Goal: Check status: Check status

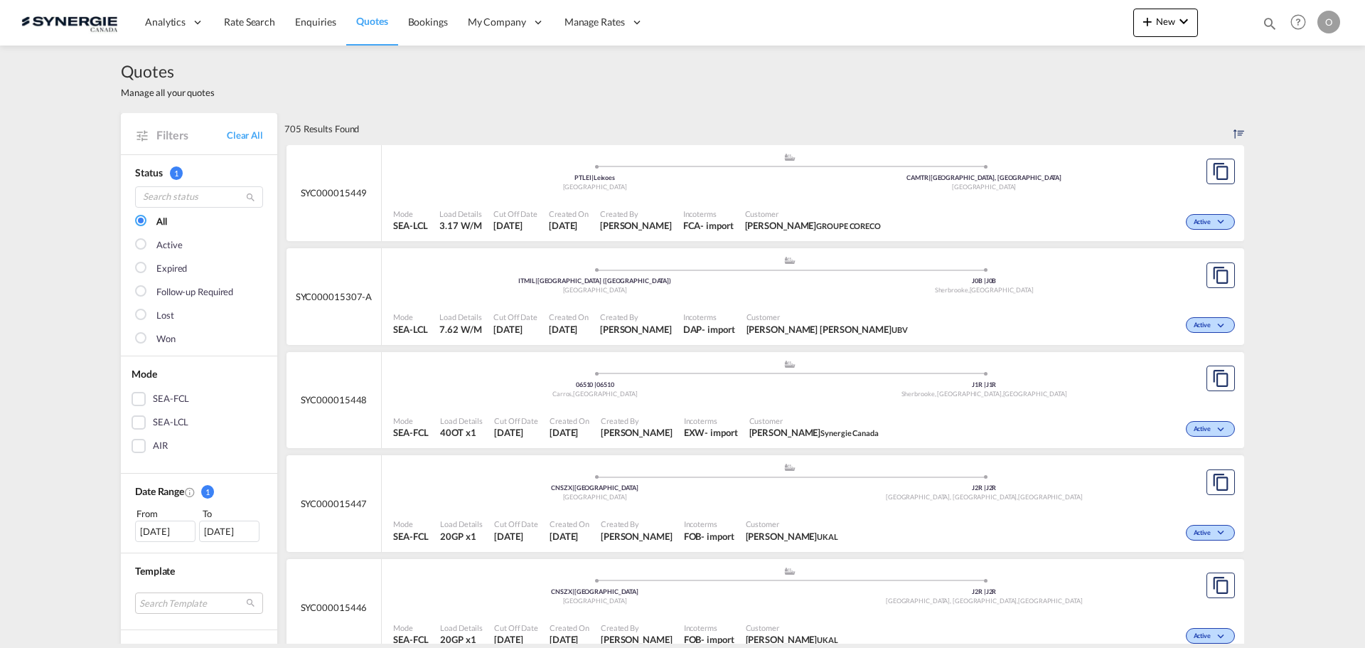
click at [1268, 18] on md-icon "icon-magnify" at bounding box center [1270, 24] width 16 height 16
click at [1043, 24] on select "Bookings Quotes Enquiries" at bounding box center [1043, 24] width 68 height 26
select select "Quotes"
click at [1009, 11] on select "Bookings Quotes Enquiries" at bounding box center [1043, 24] width 68 height 26
click at [1115, 13] on input at bounding box center [1162, 23] width 177 height 25
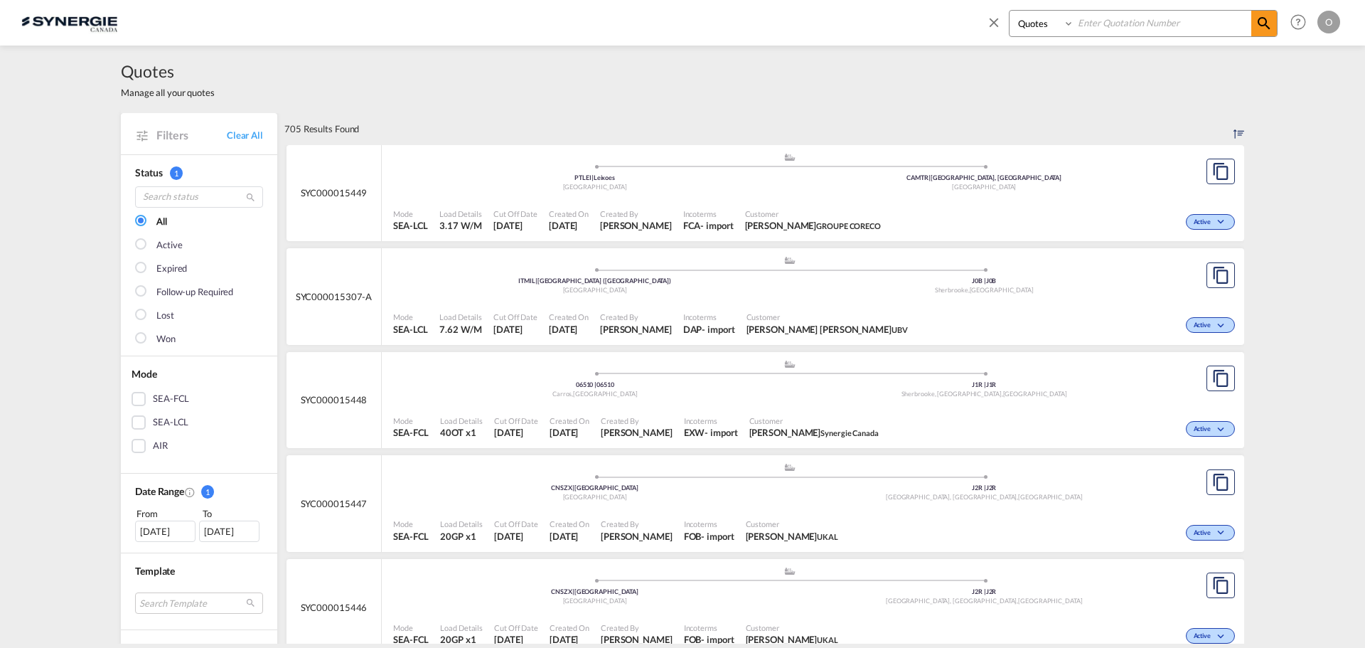
paste input "SYC000014129"
type input "SYC000014129"
click at [1267, 26] on md-icon "icon-magnify" at bounding box center [1263, 23] width 17 height 17
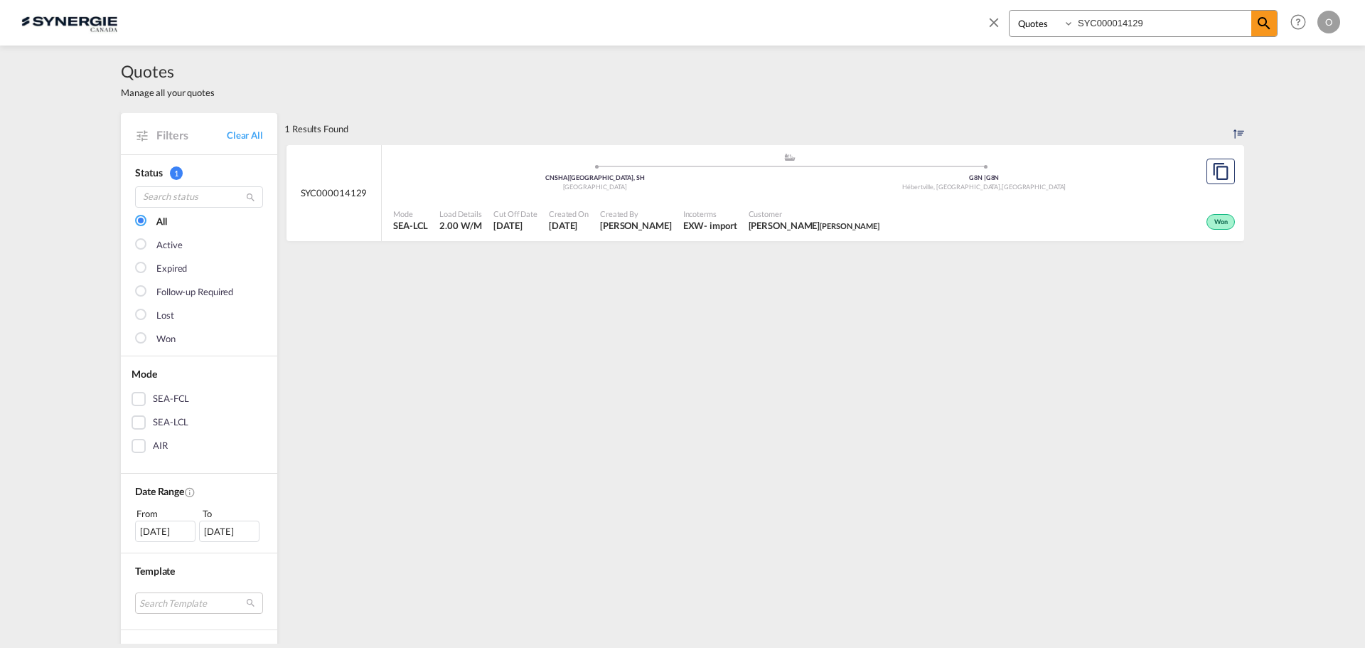
click at [581, 210] on span "Created On" at bounding box center [569, 213] width 40 height 11
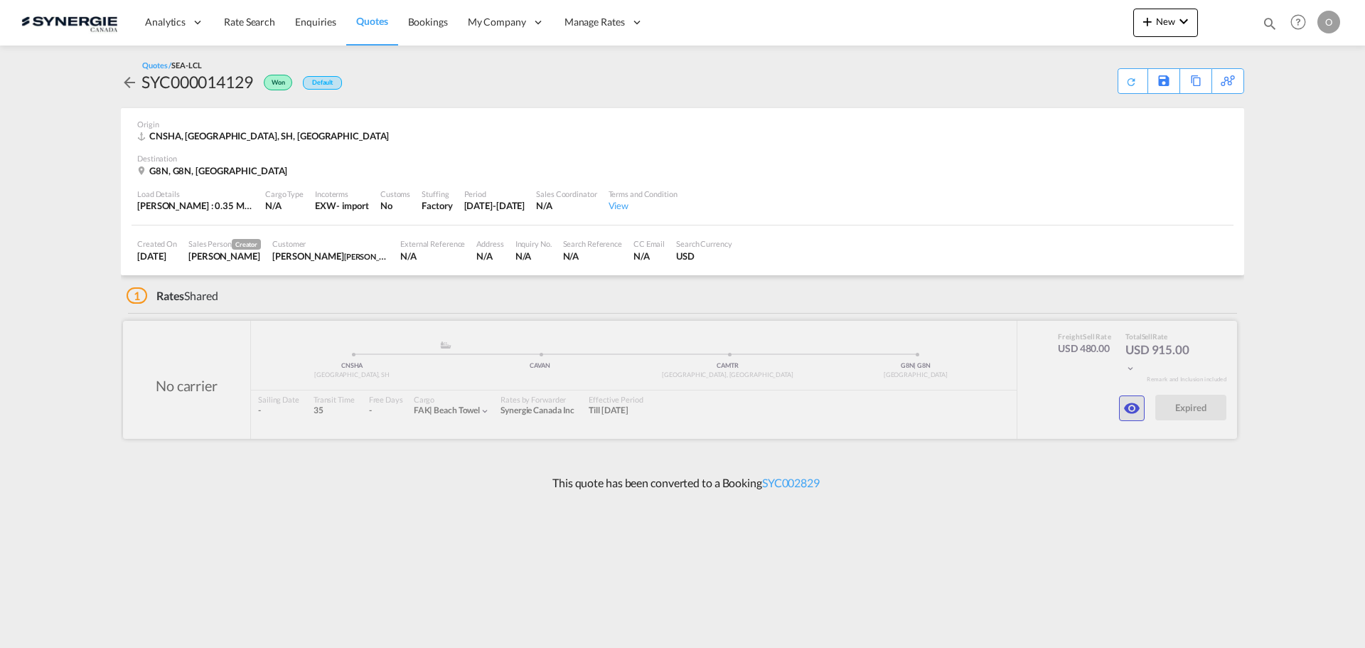
click at [1125, 411] on md-icon "icon-eye" at bounding box center [1131, 407] width 17 height 17
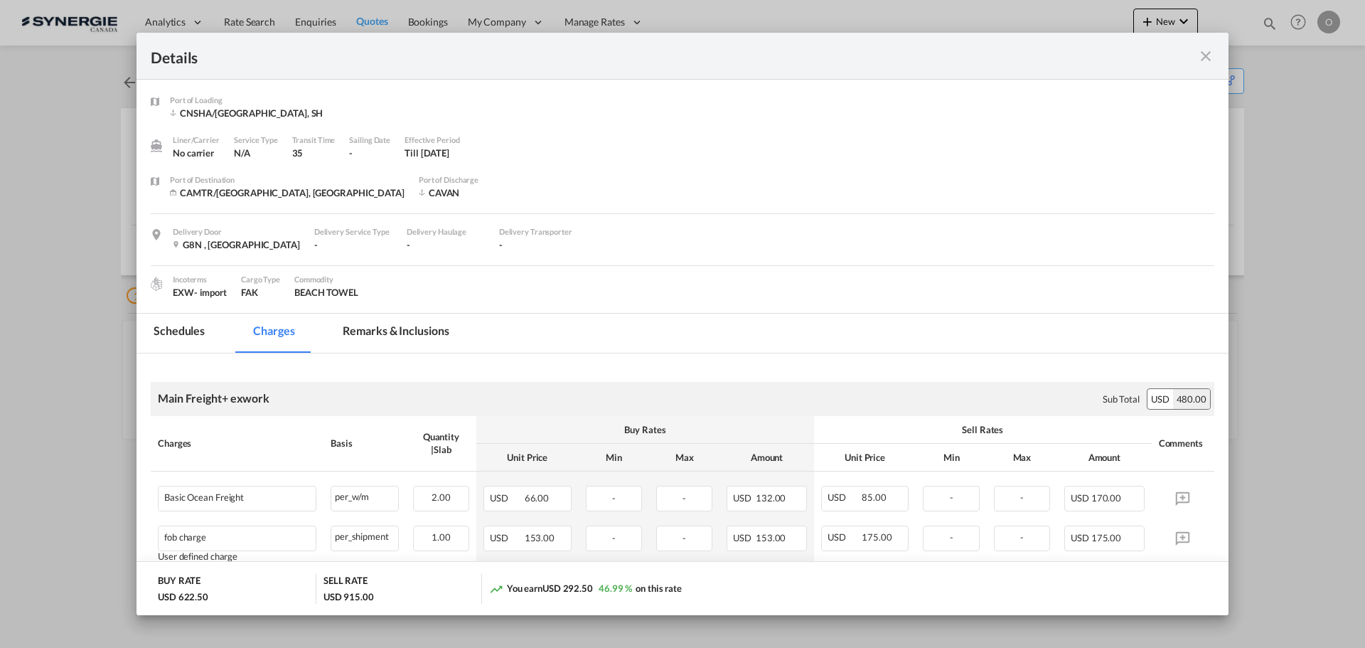
click at [381, 323] on md-tab-item "Remarks & Inclusions" at bounding box center [396, 332] width 140 height 39
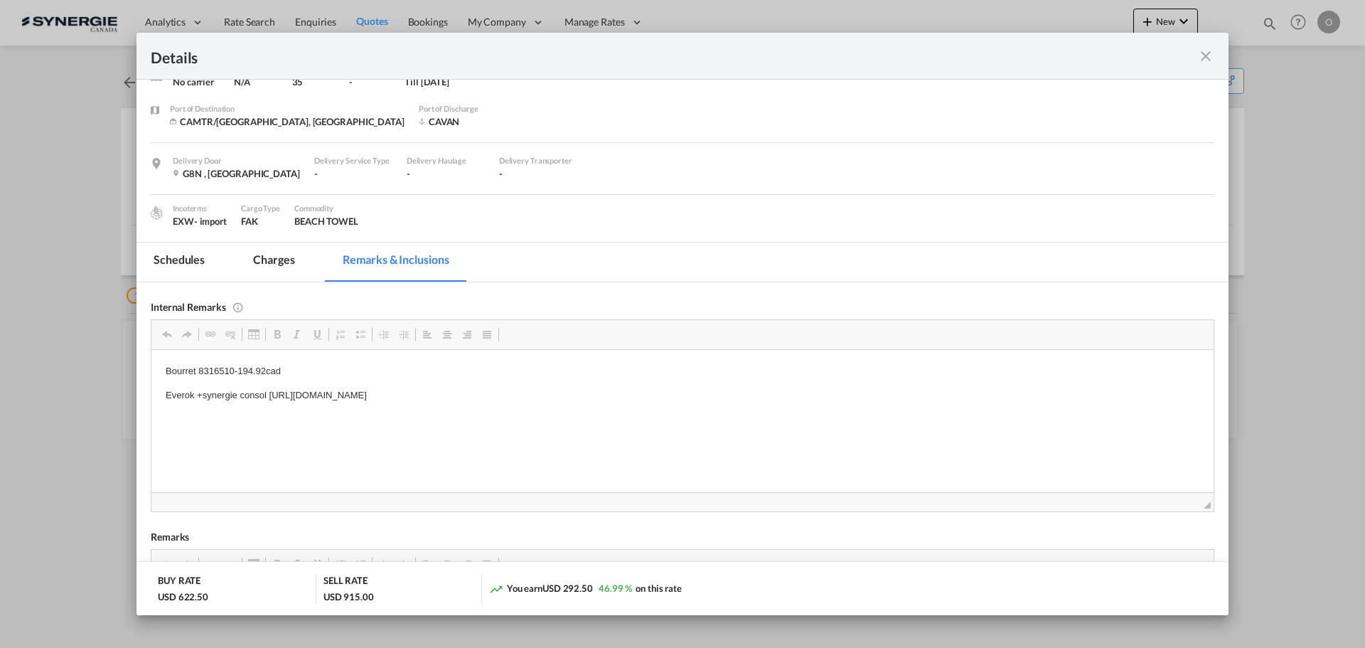
scroll to position [142, 0]
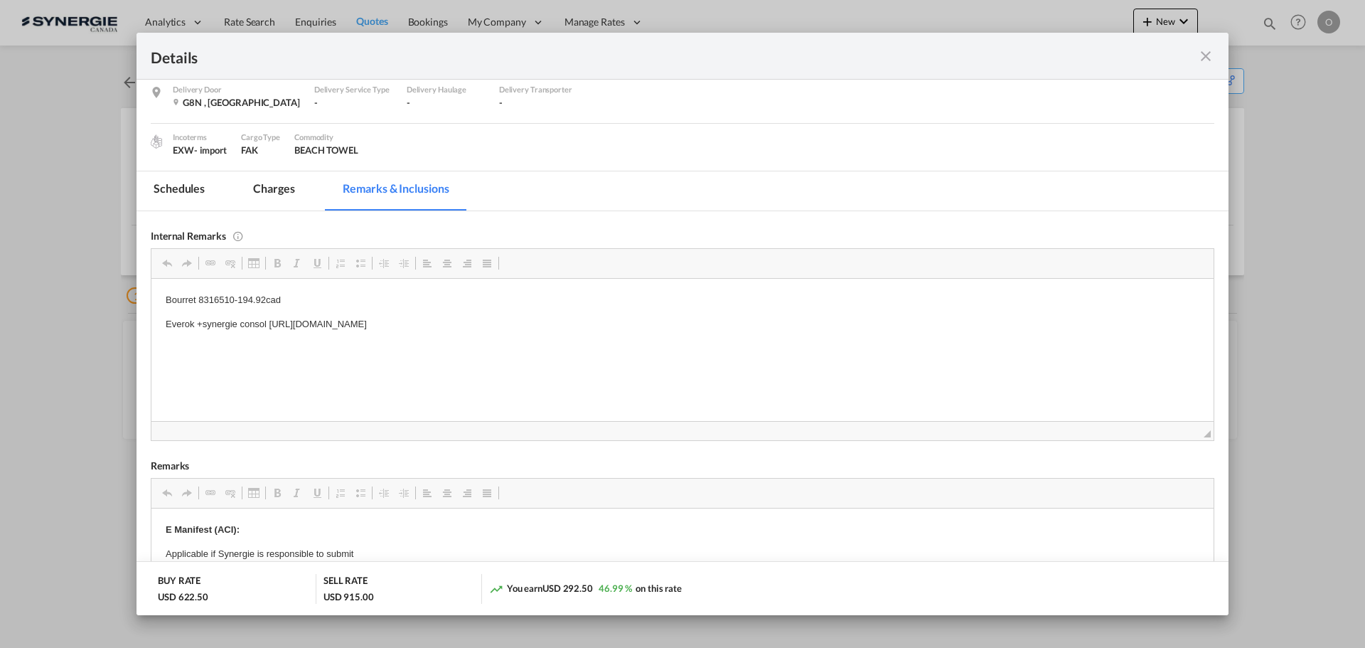
click at [1201, 54] on md-icon "icon-close fg-AAA8AD m-0 cursor" at bounding box center [1205, 56] width 17 height 17
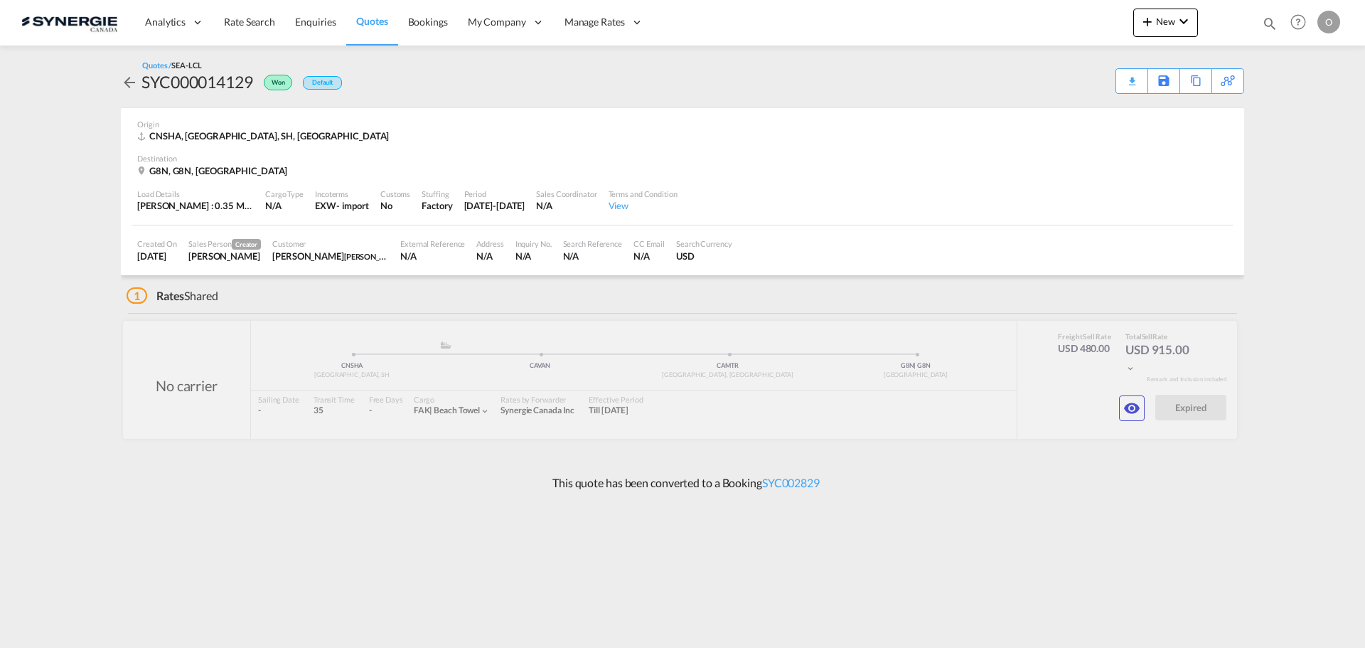
scroll to position [0, 0]
